Goal: Task Accomplishment & Management: Complete application form

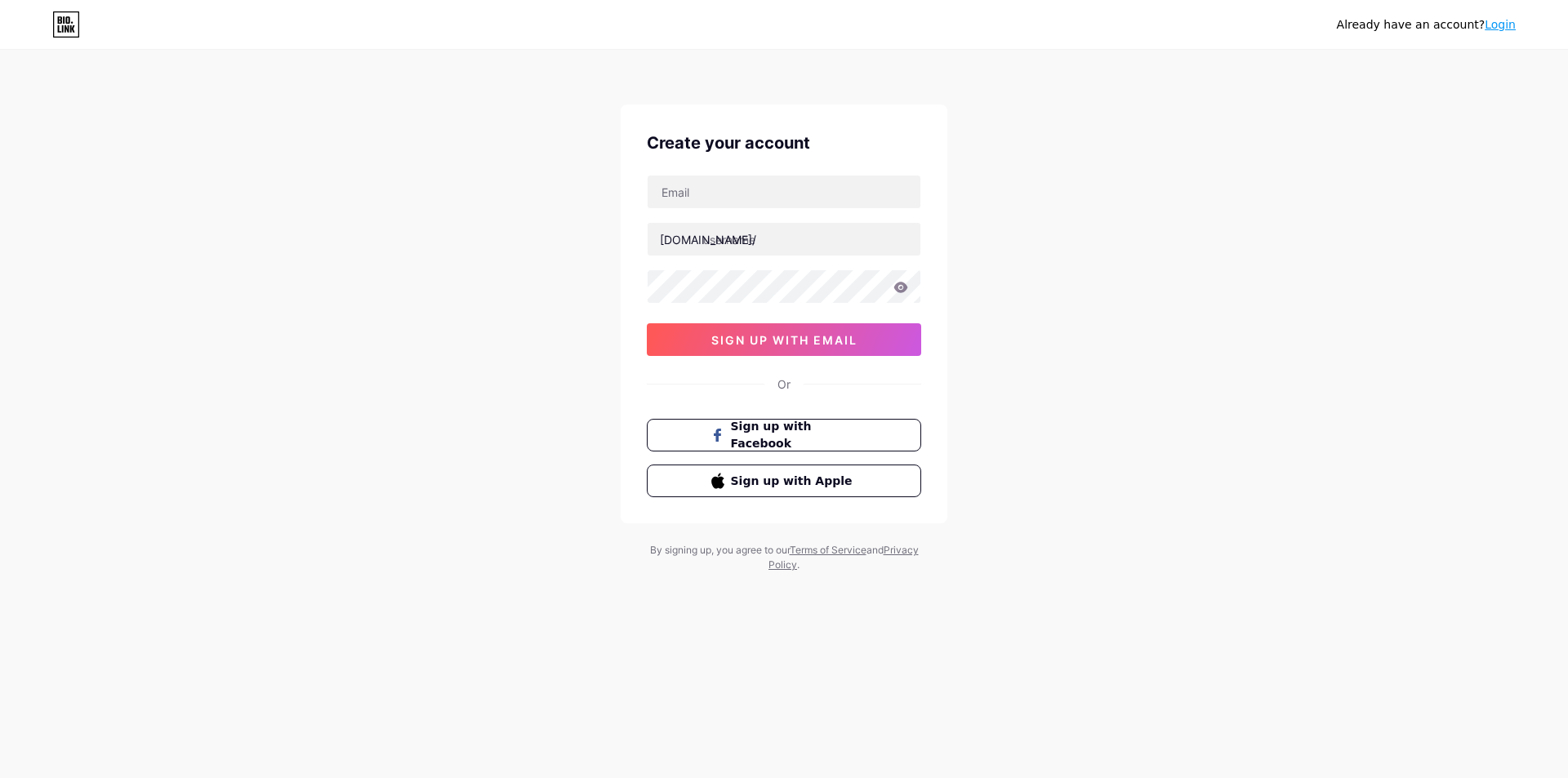
click at [693, 197] on input "text" at bounding box center [783, 191] width 272 height 32
paste input "[EMAIL_ADDRESS][DOMAIN_NAME]"
type input "[EMAIL_ADDRESS][DOMAIN_NAME]"
click at [806, 238] on input "text" at bounding box center [783, 239] width 272 height 32
paste input "gemachchasdeiyosef"
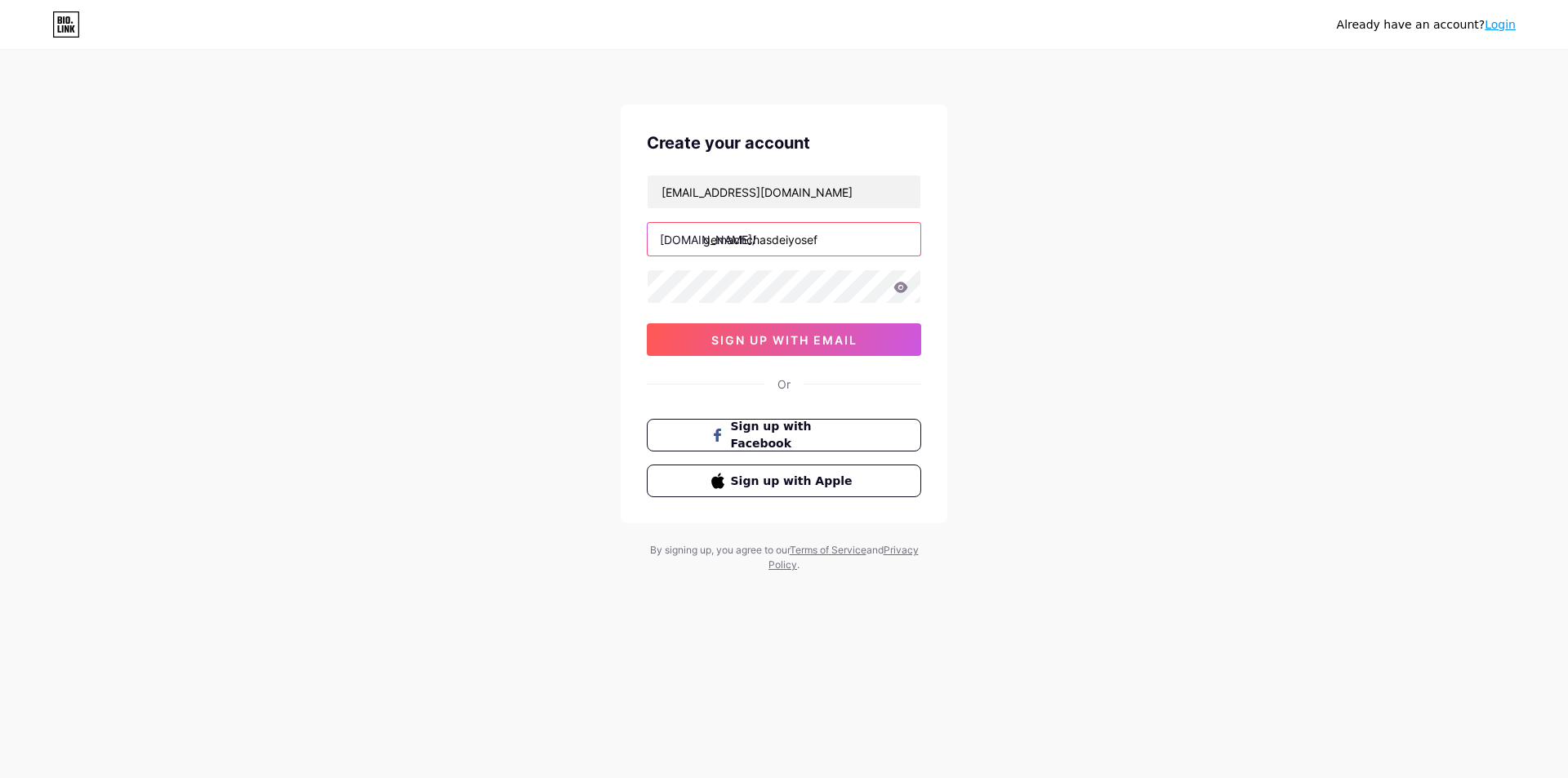
type input "gemachchasdeiyosef"
click at [789, 340] on span "sign up with email" at bounding box center [784, 340] width 147 height 14
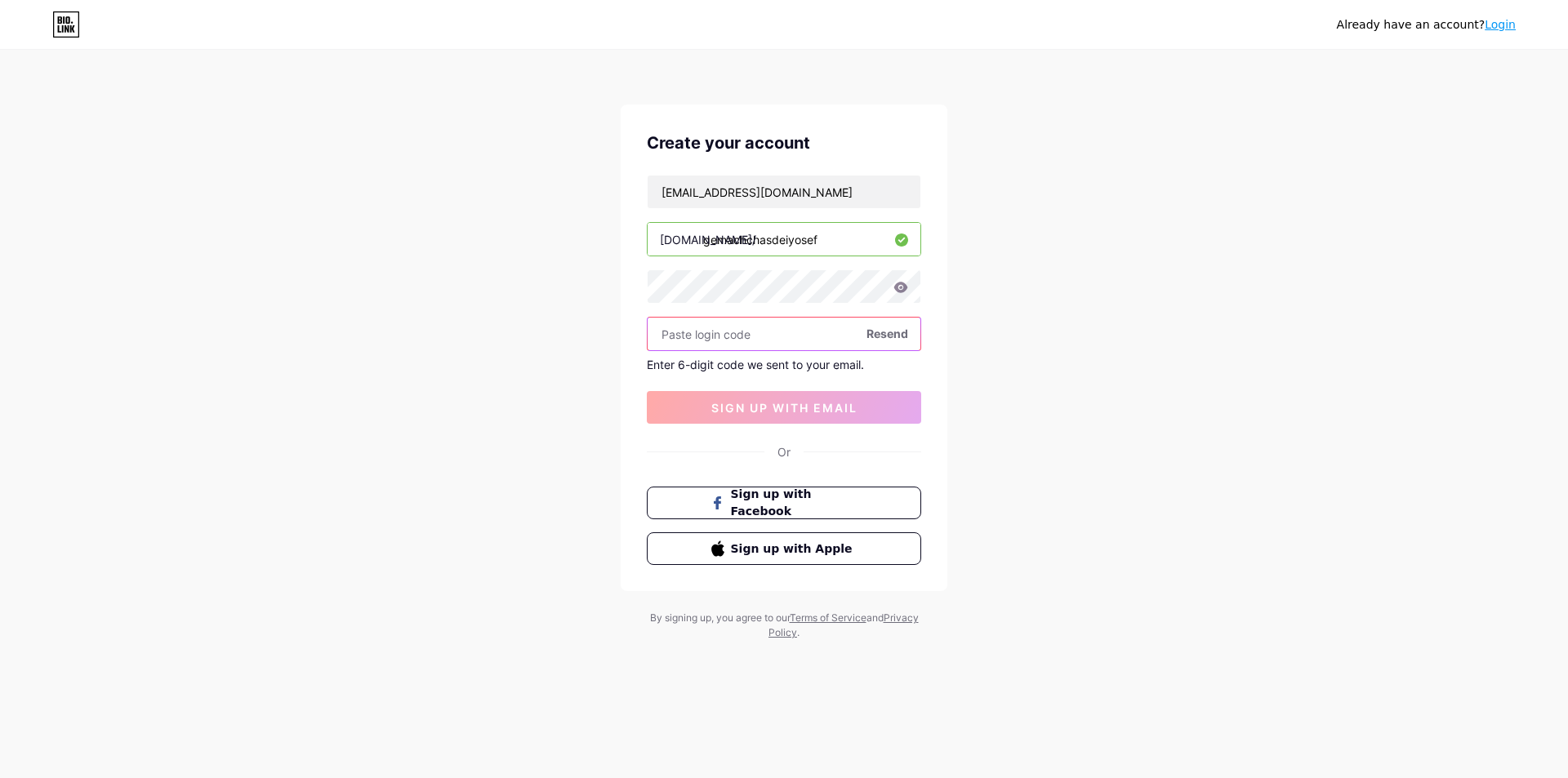
paste input "513109"
type input "513109"
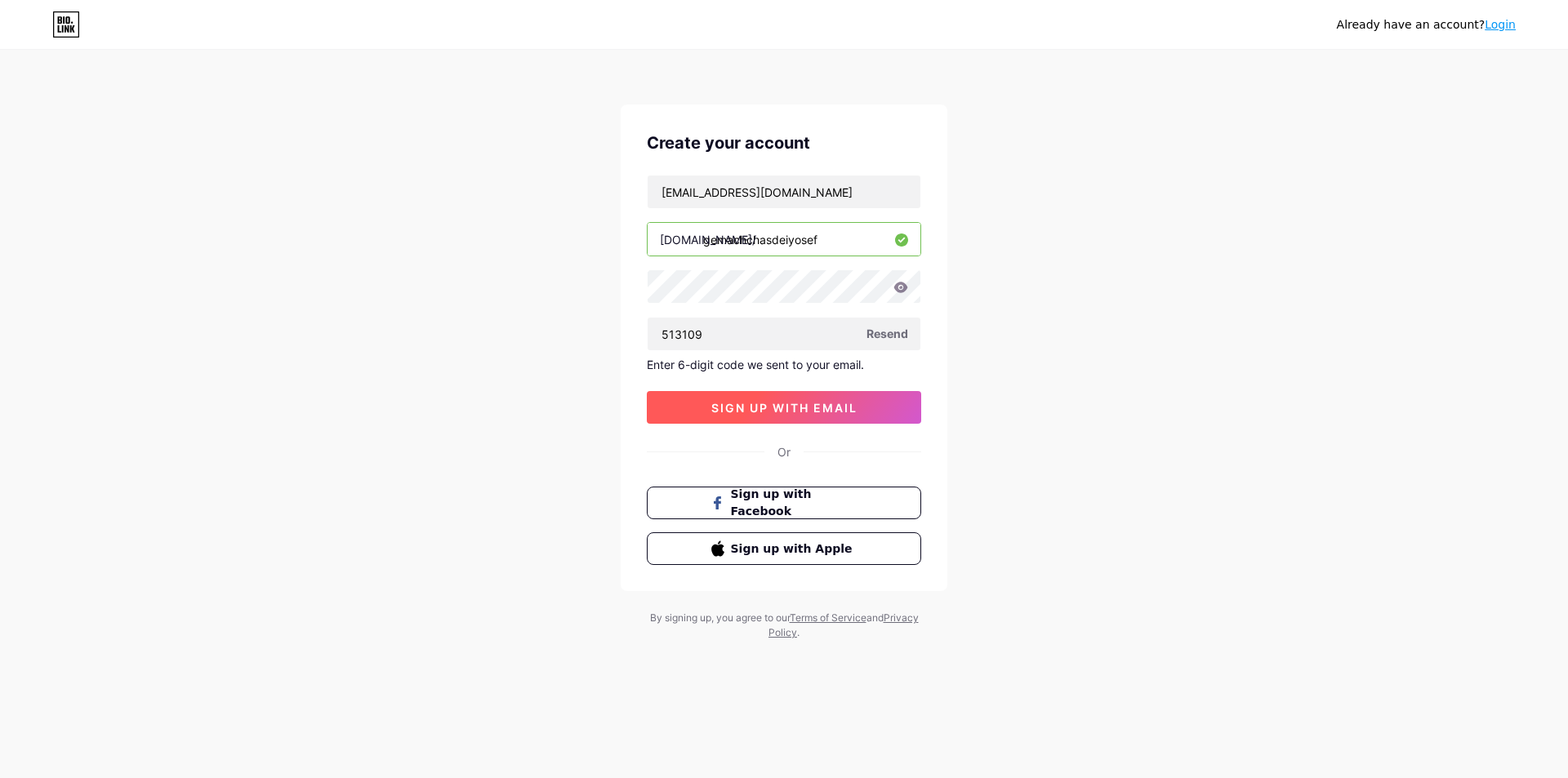
click at [777, 408] on span "sign up with email" at bounding box center [784, 408] width 147 height 14
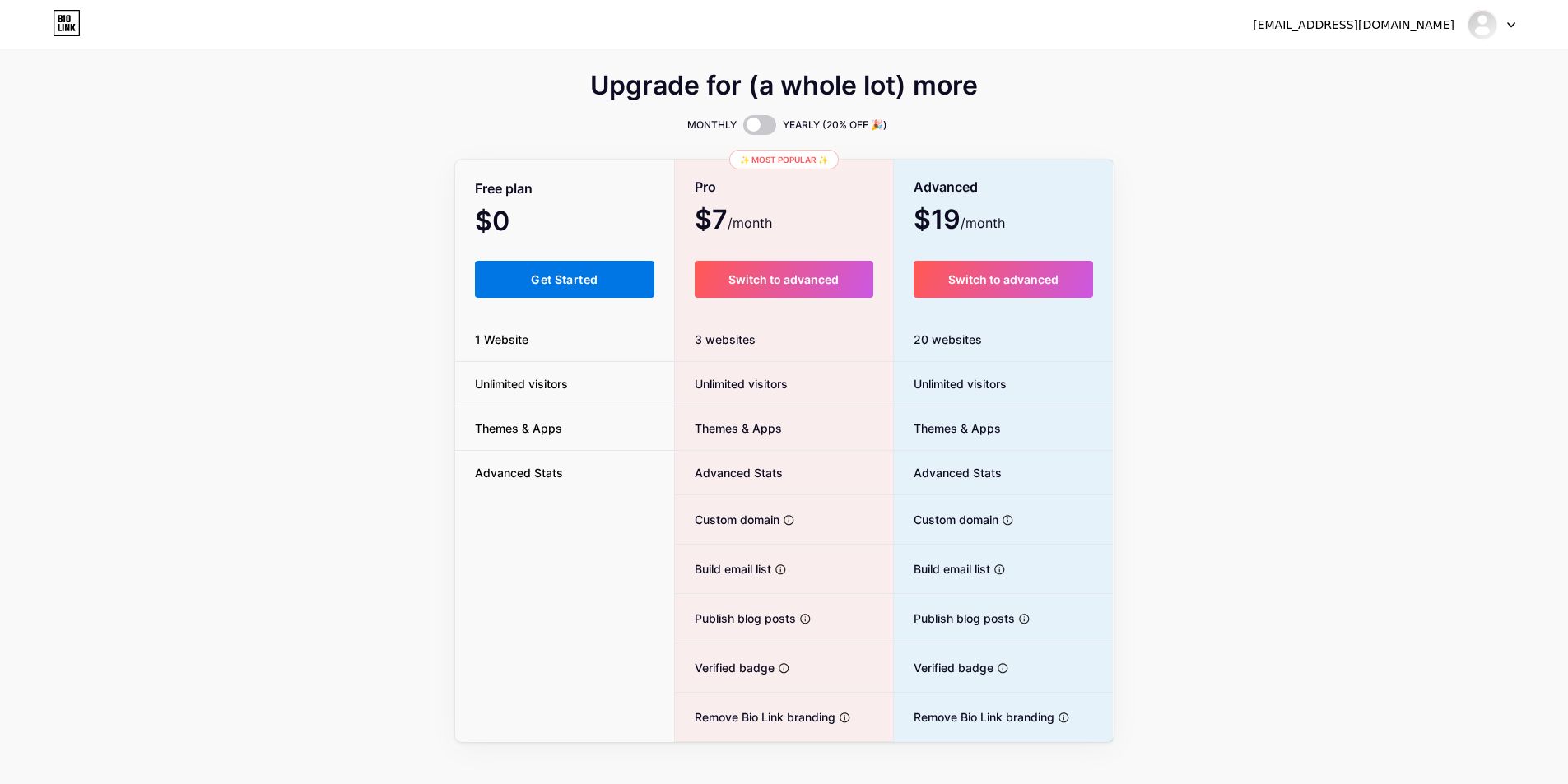
click at [571, 274] on span "Get Started" at bounding box center [563, 280] width 66 height 14
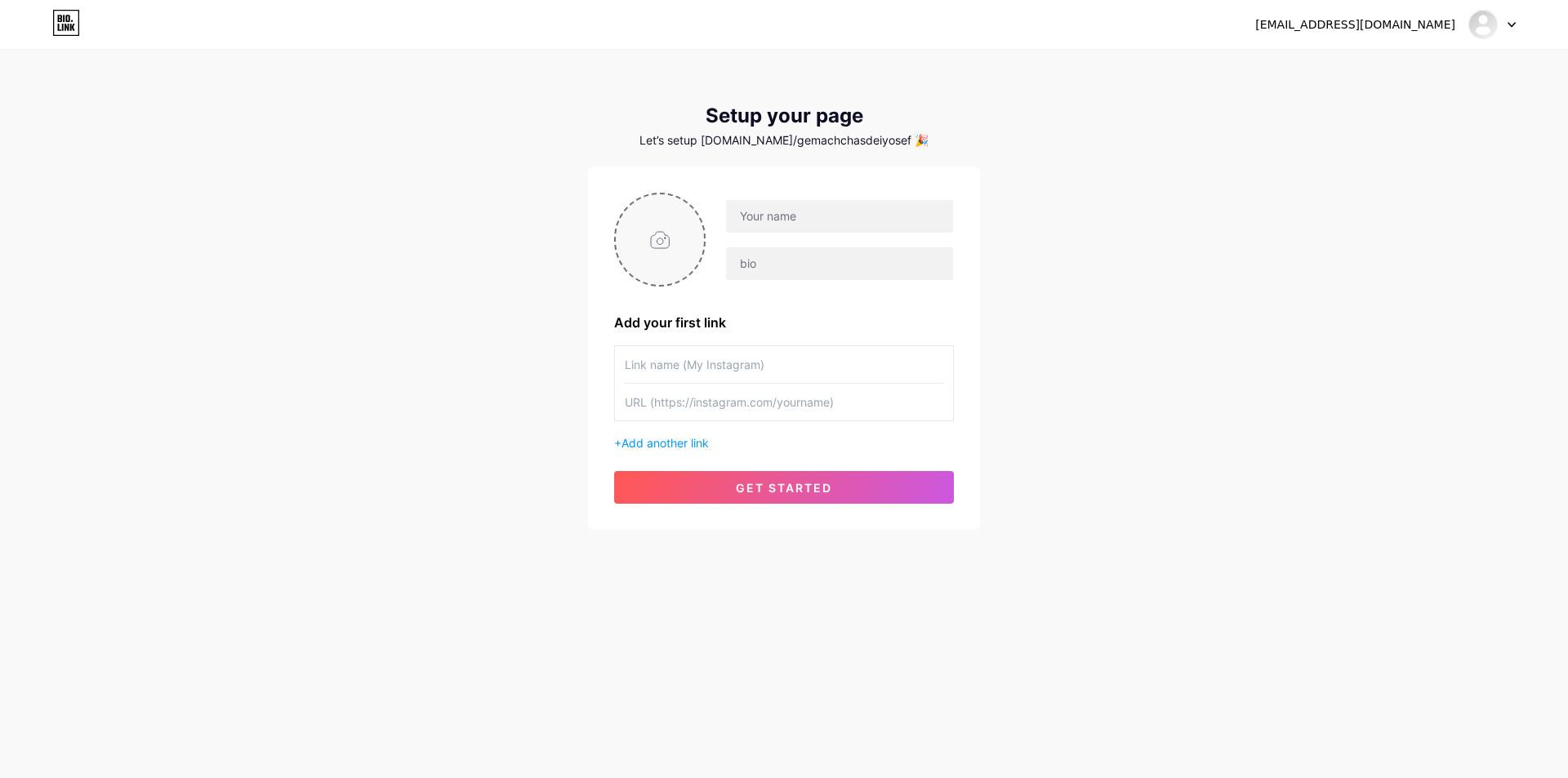
click at [669, 238] on input "file" at bounding box center [660, 240] width 89 height 90
type input "C:\fakepath\Logo-1.jpeg"
click at [787, 216] on input "text" at bounding box center [839, 215] width 227 height 32
click at [769, 200] on div at bounding box center [839, 216] width 228 height 34
click at [770, 211] on input "text" at bounding box center [839, 215] width 227 height 32
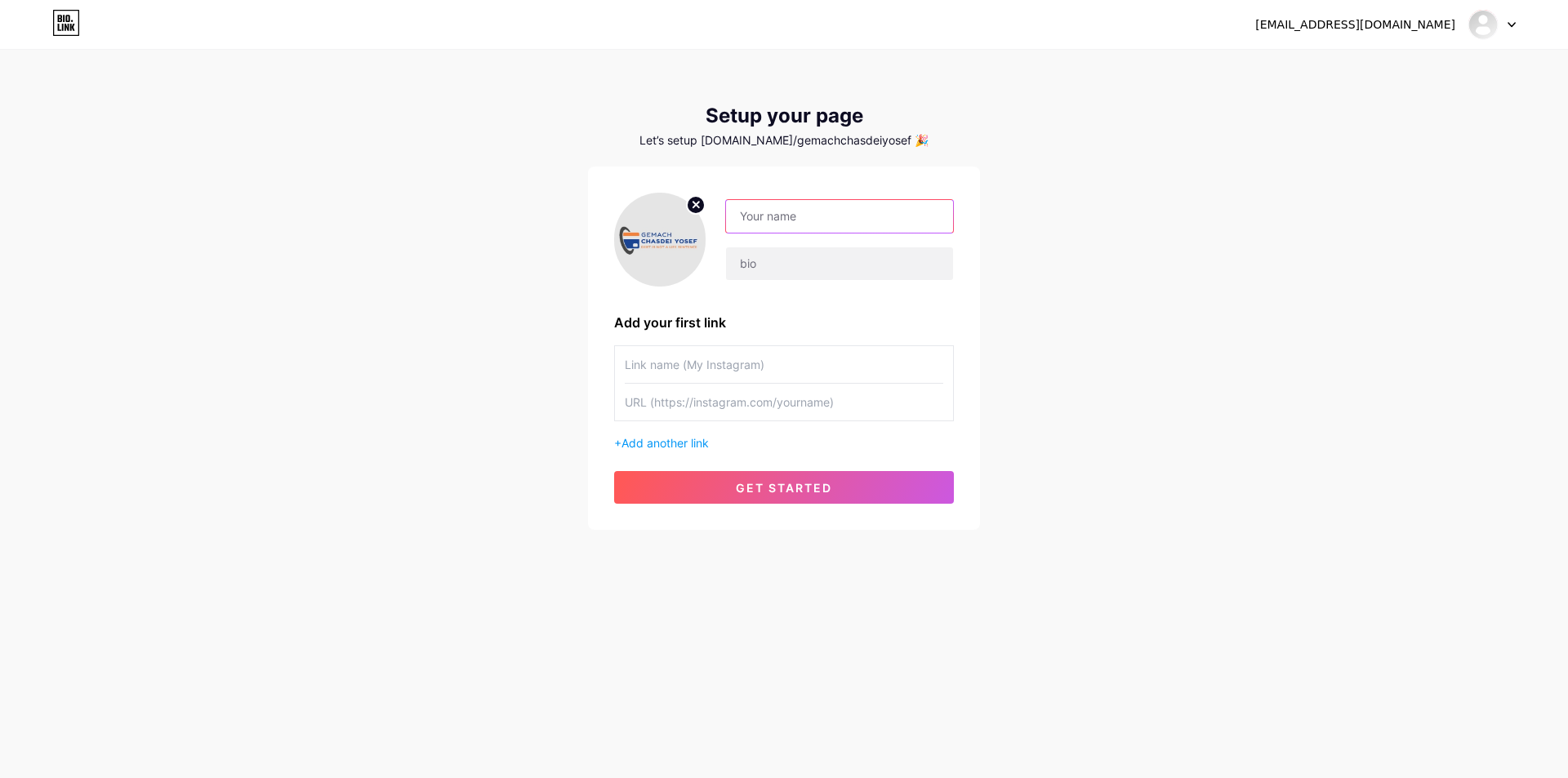
paste input "Gemach [PERSON_NAME]"
type input "Gemach [PERSON_NAME]"
click at [754, 265] on input "text" at bounding box center [839, 263] width 227 height 32
paste input "Use the services offered by [DOMAIN_NAME] to alleviate your financial burden. I…"
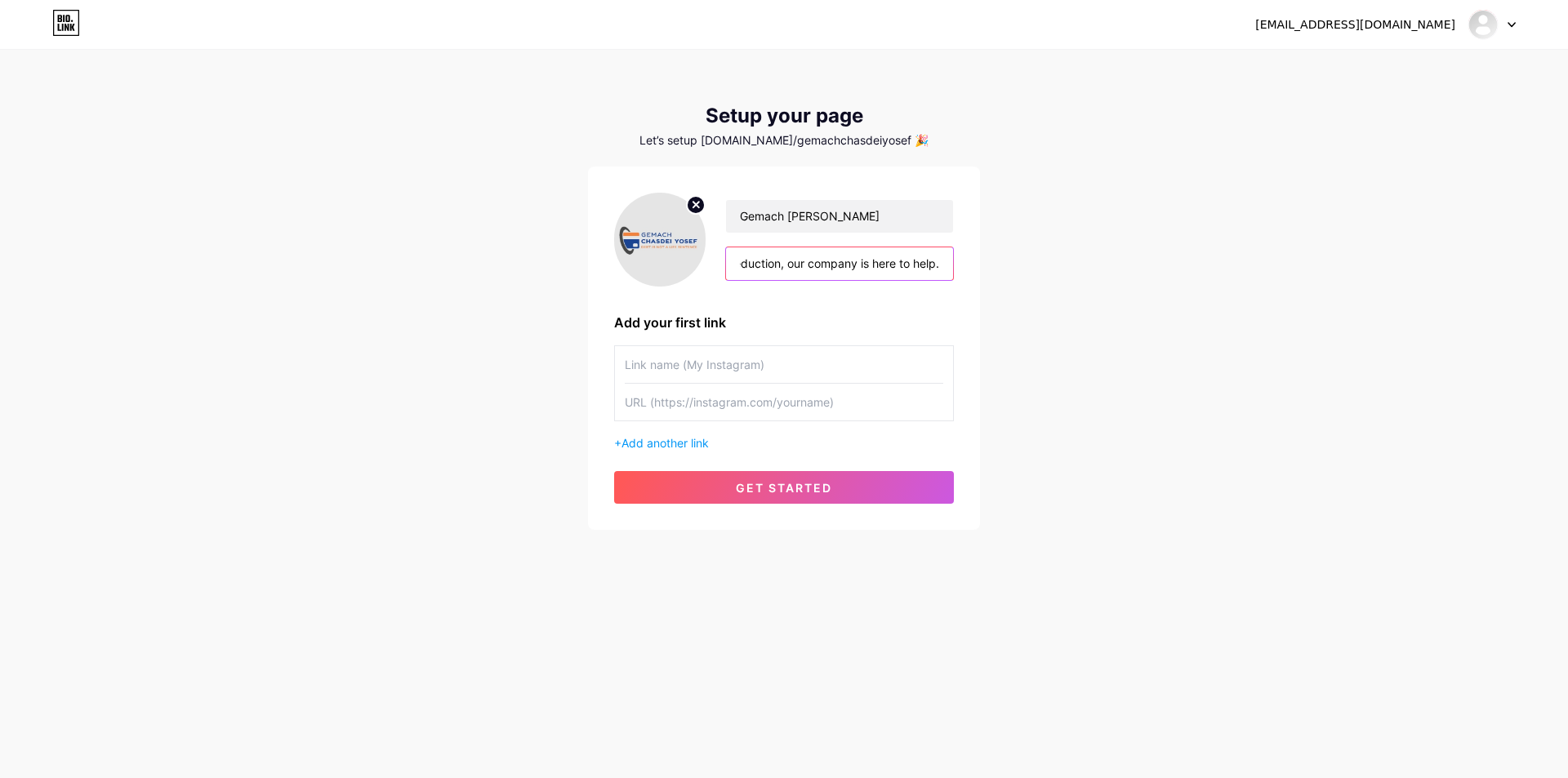
type input "Use the services offered by [DOMAIN_NAME] to alleviate your financial burden. I…"
click at [675, 363] on input "text" at bounding box center [784, 364] width 319 height 36
paste input "Federal Interest Rate Reduction"
type input "Federal Interest Rate Reduction"
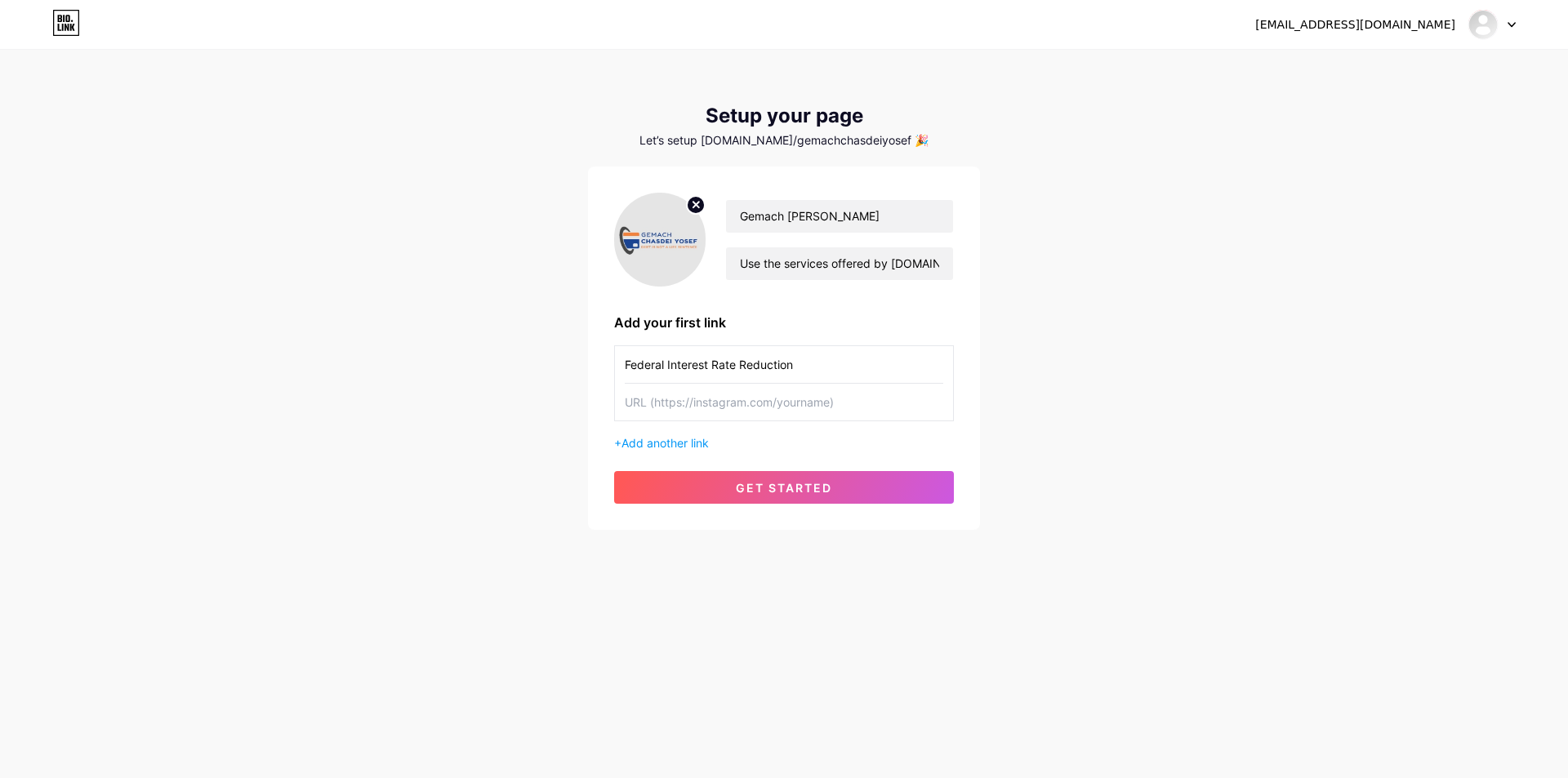
click at [682, 402] on input "text" at bounding box center [784, 401] width 319 height 36
paste input "[URL][DOMAIN_NAME]"
type input "[URL][DOMAIN_NAME]"
click at [823, 486] on span "get started" at bounding box center [784, 488] width 96 height 14
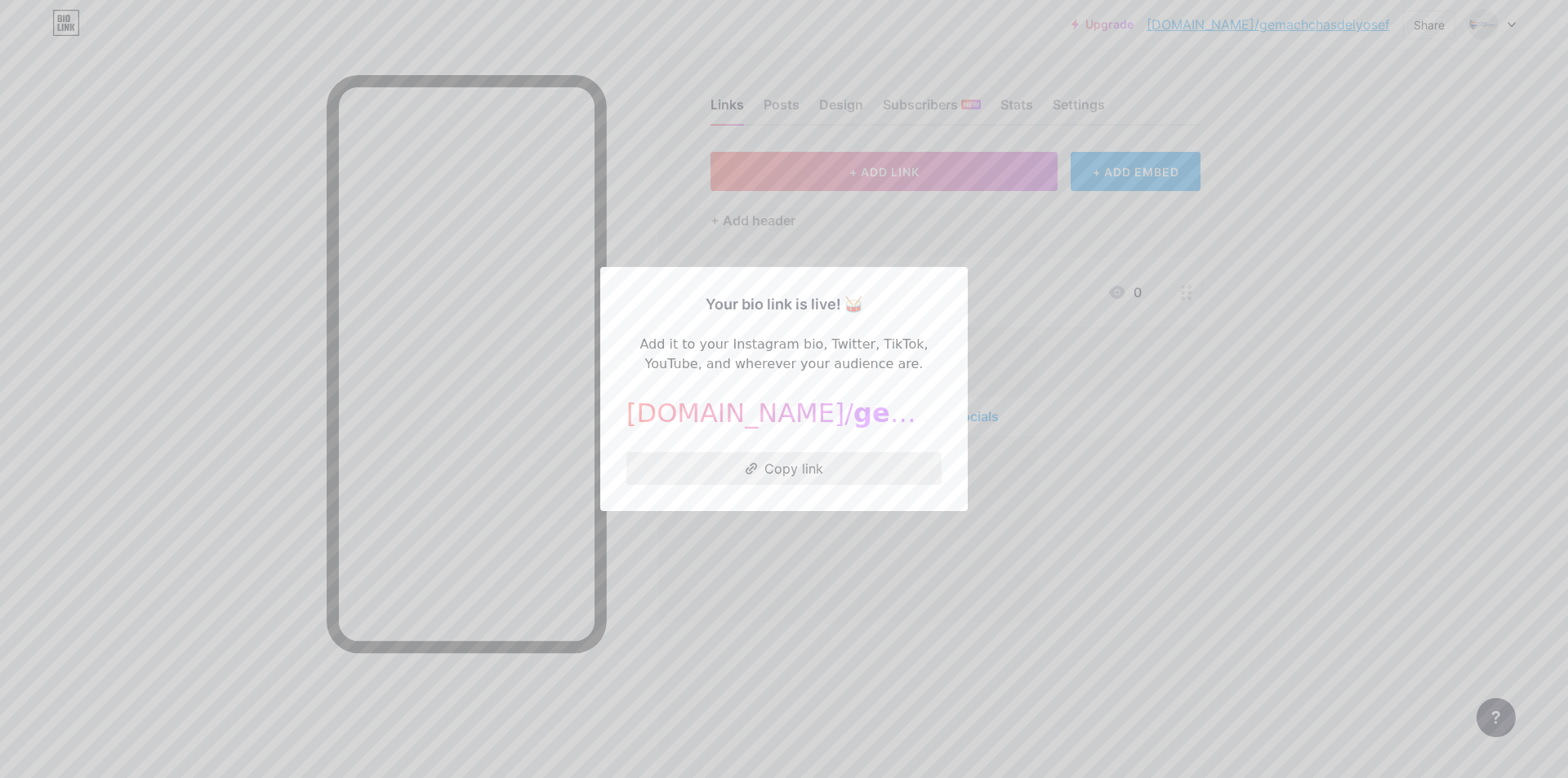
click at [785, 475] on button "Copy link" at bounding box center [784, 468] width 315 height 32
